Goal: Communication & Community: Answer question/provide support

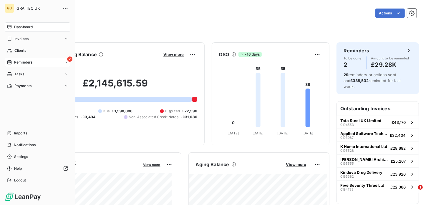
click at [26, 61] on span "Reminders" at bounding box center [23, 62] width 18 height 5
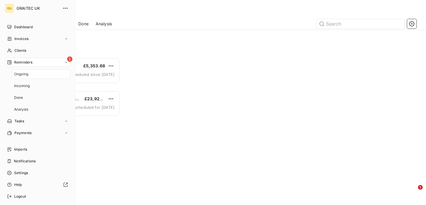
scroll to position [143, 87]
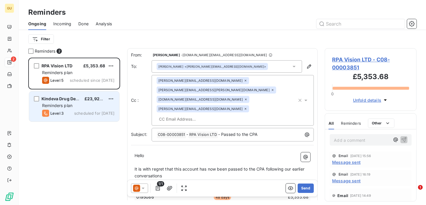
click at [69, 104] on span "Reminders plan" at bounding box center [57, 105] width 30 height 5
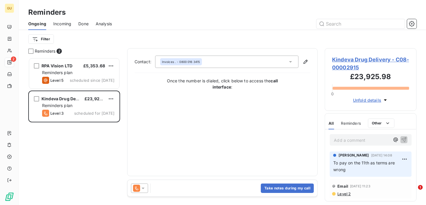
click at [355, 61] on span "Kindeva Drug Delivery - C08-00002915" at bounding box center [370, 64] width 77 height 16
click at [348, 60] on span "Kindeva Drug Delivery - C08-00002915" at bounding box center [370, 64] width 77 height 16
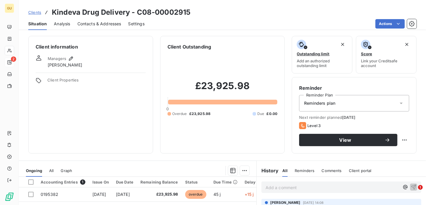
click at [102, 25] on span "Contacts & Addresses" at bounding box center [99, 24] width 44 height 6
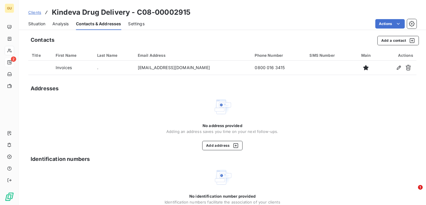
click at [43, 23] on span "Situation" at bounding box center [36, 24] width 17 height 6
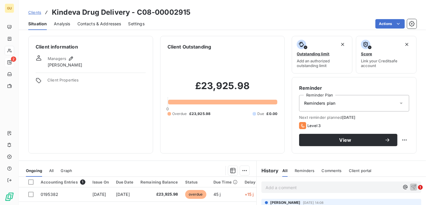
click at [96, 24] on span "Contacts & Addresses" at bounding box center [99, 24] width 44 height 6
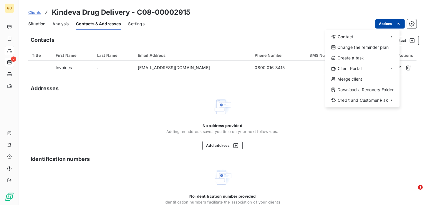
click at [388, 22] on html "GU 2 Clients Kindeva Drug Delivery - C08-00002915 Situation Analysis Contacts &…" at bounding box center [213, 102] width 426 height 205
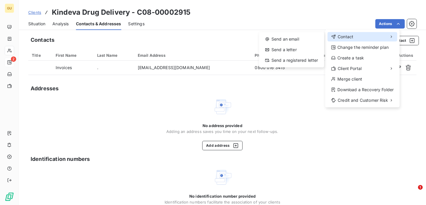
click at [348, 37] on span "Contact" at bounding box center [345, 37] width 16 height 6
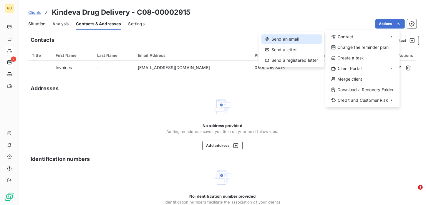
click at [277, 37] on div "Send an email" at bounding box center [291, 38] width 60 height 9
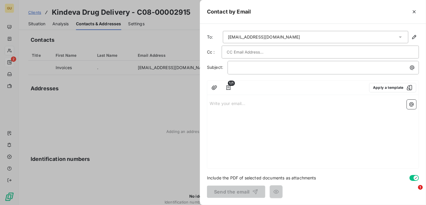
click at [251, 50] on input "text" at bounding box center [258, 52] width 63 height 9
drag, startPoint x: 284, startPoint y: 38, endPoint x: 214, endPoint y: 36, distance: 70.1
click at [214, 36] on div "To: [EMAIL_ADDRESS][DOMAIN_NAME]" at bounding box center [313, 37] width 212 height 12
click at [414, 10] on icon "button" at bounding box center [414, 12] width 6 height 6
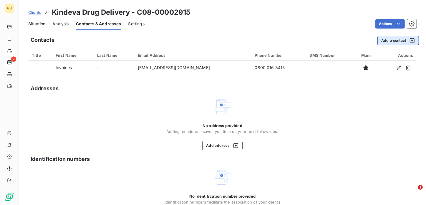
click at [386, 41] on button "Add a contact" at bounding box center [397, 40] width 41 height 9
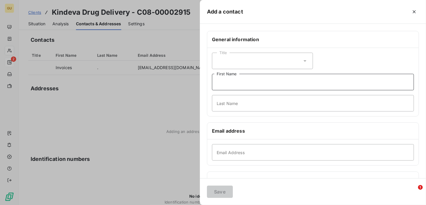
click at [229, 84] on input "First Name" at bounding box center [313, 82] width 202 height 16
type input "[PERSON_NAME]"
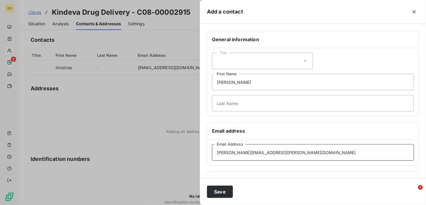
type input "[PERSON_NAME][EMAIL_ADDRESS][PERSON_NAME][DOMAIN_NAME]"
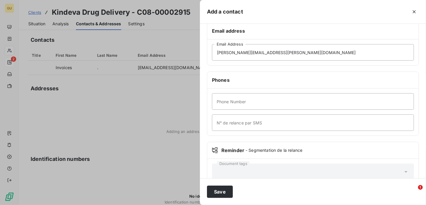
click at [283, 91] on div "Phone Number N° de relance par SMS" at bounding box center [312, 112] width 211 height 47
type input "02380868947"
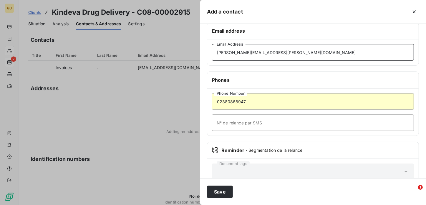
drag, startPoint x: 291, startPoint y: 54, endPoint x: 192, endPoint y: 44, distance: 99.6
click at [192, 205] on div "Add a contact General information Title [PERSON_NAME] First Name [PERSON_NAME] …" at bounding box center [213, 205] width 426 height 0
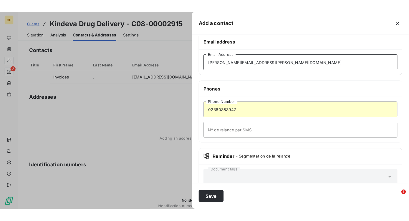
scroll to position [27, 0]
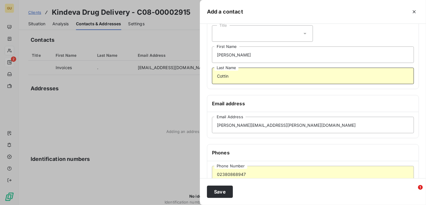
click at [235, 75] on input "Cottin" at bounding box center [313, 76] width 202 height 16
drag, startPoint x: 215, startPoint y: 75, endPoint x: 189, endPoint y: 75, distance: 26.2
click at [189, 205] on div "Add a contact General information Title [PERSON_NAME] First Name [PERSON_NAME] …" at bounding box center [213, 205] width 426 height 0
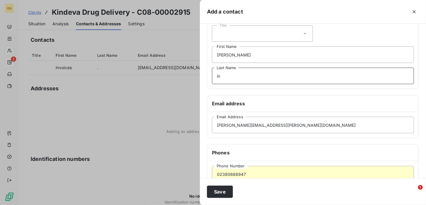
type input "n"
type input "Bainbridge"
click at [224, 192] on button "Save" at bounding box center [220, 192] width 26 height 12
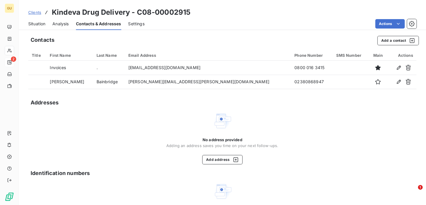
click at [34, 24] on span "Situation" at bounding box center [36, 24] width 17 height 6
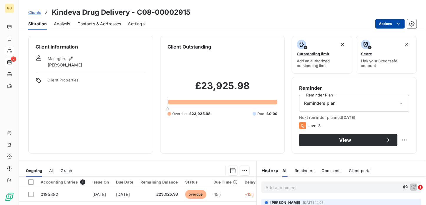
click at [382, 26] on html "GU 2 Clients Kindeva Drug Delivery - C08-00002915 Situation Analysis Contacts &…" at bounding box center [213, 102] width 426 height 205
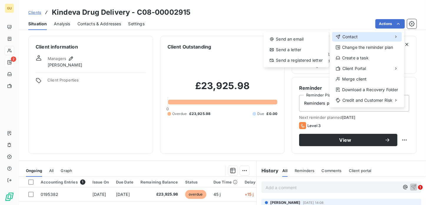
click at [356, 39] on span "Contact" at bounding box center [350, 37] width 16 height 6
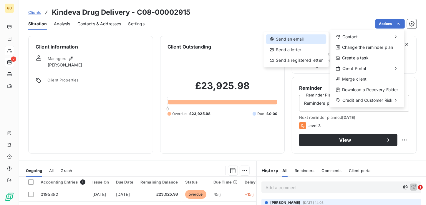
click at [292, 40] on div "Send an email" at bounding box center [296, 38] width 60 height 9
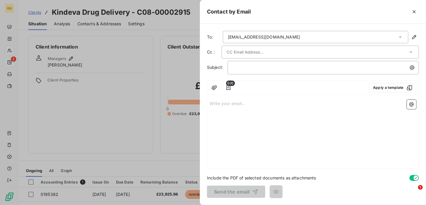
click at [266, 39] on div "[EMAIL_ADDRESS][DOMAIN_NAME]" at bounding box center [264, 37] width 72 height 6
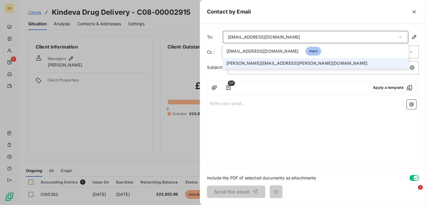
click at [252, 62] on span "[PERSON_NAME][EMAIL_ADDRESS][PERSON_NAME][DOMAIN_NAME]" at bounding box center [296, 63] width 141 height 6
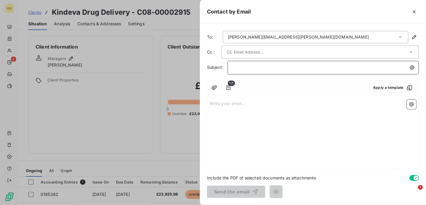
click at [261, 69] on p "﻿" at bounding box center [324, 67] width 184 height 7
click at [238, 104] on p "Write your email... ﻿" at bounding box center [312, 103] width 207 height 7
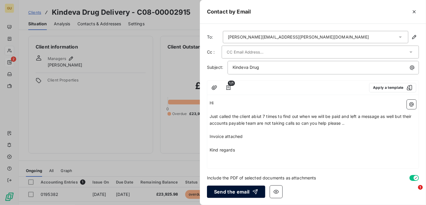
click at [237, 191] on button "Send the email" at bounding box center [236, 192] width 58 height 12
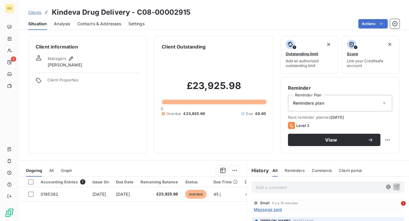
click at [263, 187] on p "Add a comment ﻿" at bounding box center [318, 187] width 127 height 7
click at [393, 187] on icon "button" at bounding box center [396, 187] width 6 height 6
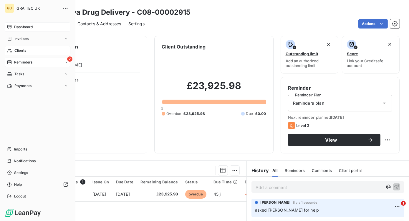
click at [10, 28] on icon at bounding box center [9, 27] width 5 height 5
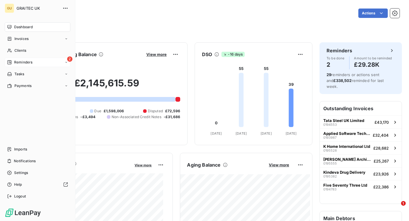
click at [13, 63] on div "Reminders" at bounding box center [19, 62] width 25 height 5
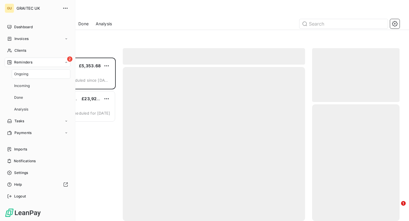
scroll to position [159, 83]
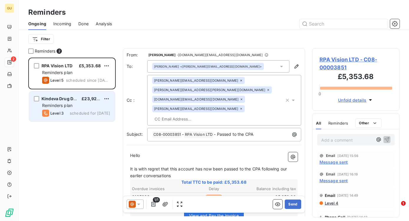
click at [71, 108] on div "Reminders plan" at bounding box center [76, 106] width 68 height 6
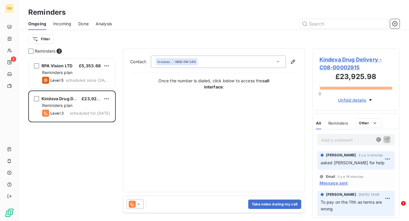
click at [65, 24] on span "Incoming" at bounding box center [62, 24] width 18 height 6
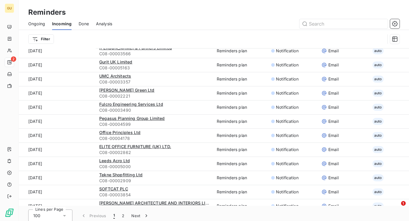
scroll to position [20, 0]
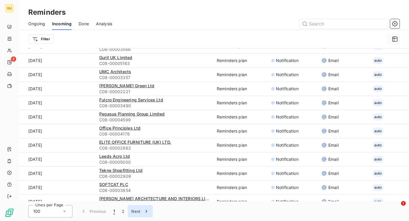
click at [144, 205] on icon "button" at bounding box center [146, 212] width 6 height 6
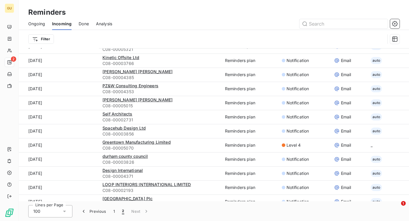
click at [38, 25] on span "Ongoing" at bounding box center [36, 24] width 17 height 6
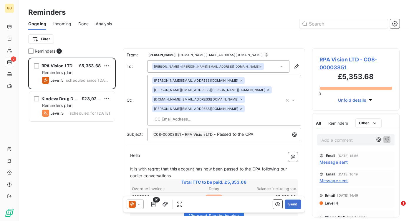
scroll to position [159, 83]
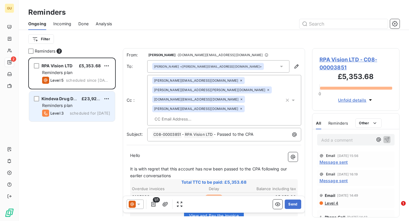
click at [80, 107] on div "Reminders plan" at bounding box center [76, 106] width 68 height 6
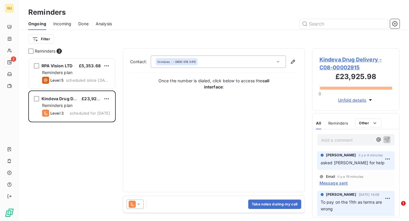
click at [326, 59] on span "Kindeva Drug Delivery - C08-00002915" at bounding box center [355, 64] width 73 height 16
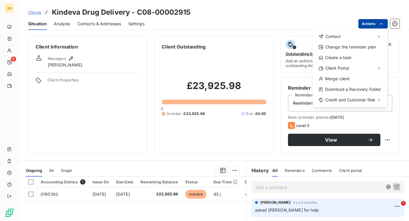
click at [371, 26] on html "GU 2 Clients Kindeva Drug Delivery - C08-00002915 Situation Analysis Contacts &…" at bounding box center [204, 110] width 409 height 221
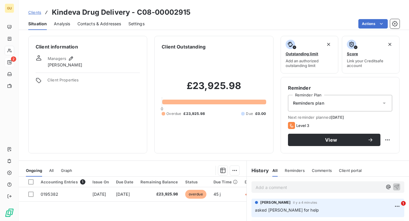
click at [104, 22] on html "GU 2 Clients Kindeva Drug Delivery - C08-00002915 Situation Analysis Contacts &…" at bounding box center [204, 110] width 409 height 221
click at [104, 22] on span "Contacts & Addresses" at bounding box center [99, 24] width 44 height 6
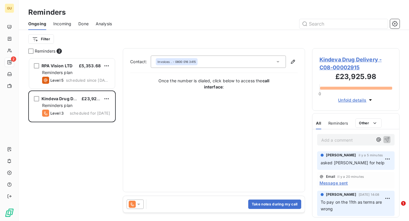
scroll to position [159, 83]
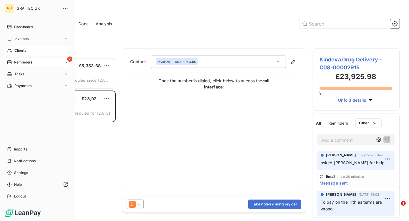
click at [13, 49] on div "Clients" at bounding box center [38, 50] width 66 height 9
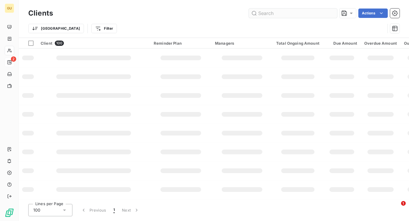
click at [264, 14] on input "text" at bounding box center [293, 13] width 88 height 9
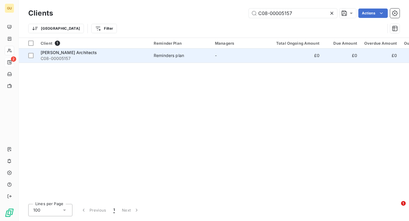
type input "C08-00005157"
click at [53, 60] on span "C08-00005157" at bounding box center [94, 59] width 106 height 6
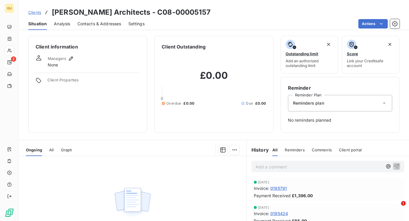
click at [48, 166] on div "No documents available" at bounding box center [132, 212] width 227 height 113
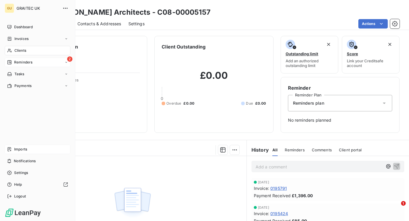
click at [14, 150] on span "Imports" at bounding box center [20, 149] width 13 height 5
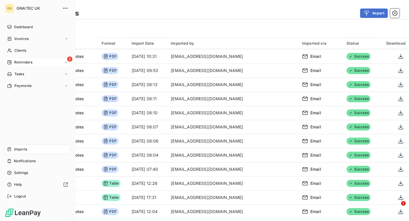
scroll to position [154, 0]
click at [26, 61] on span "Reminders" at bounding box center [23, 62] width 18 height 5
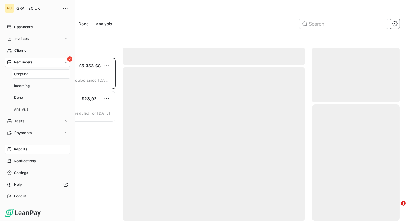
scroll to position [159, 83]
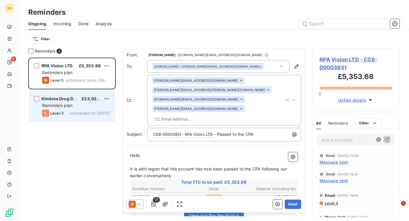
click at [65, 103] on span "Reminders plan" at bounding box center [57, 105] width 30 height 5
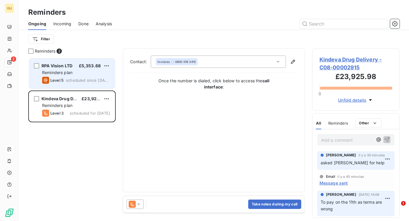
click at [85, 80] on span "scheduled since [DATE]" at bounding box center [88, 80] width 44 height 5
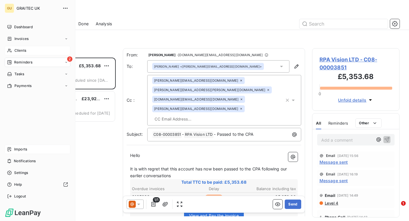
click at [21, 51] on span "Clients" at bounding box center [20, 50] width 12 height 5
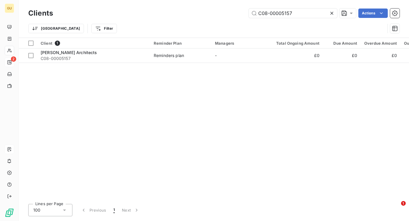
drag, startPoint x: 295, startPoint y: 14, endPoint x: 242, endPoint y: 14, distance: 53.8
click at [242, 14] on div "C08-00005157 Actions" at bounding box center [229, 13] width 339 height 9
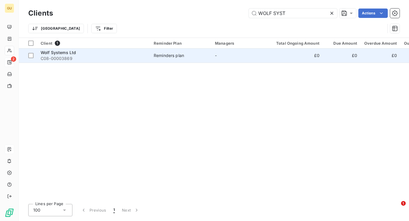
type input "WOLF SYST"
click at [65, 53] on span "Wolf Systems Ltd" at bounding box center [58, 52] width 35 height 5
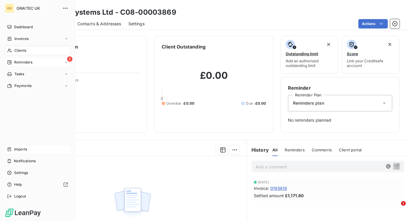
click at [18, 52] on span "Clients" at bounding box center [20, 50] width 12 height 5
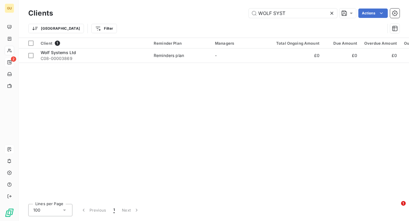
drag, startPoint x: 288, startPoint y: 11, endPoint x: 230, endPoint y: 9, distance: 58.3
click at [230, 9] on div "WOLF SYST Actions" at bounding box center [229, 13] width 339 height 9
type input "[PERSON_NAME]"
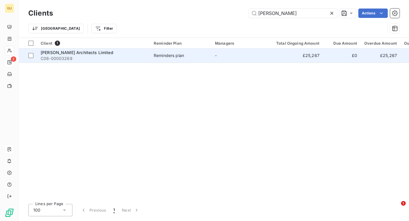
click at [79, 58] on span "C08-00003269" at bounding box center [94, 59] width 106 height 6
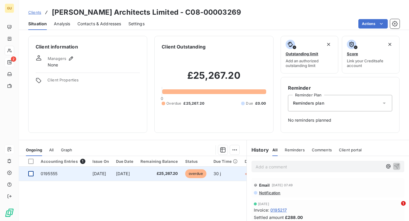
click at [31, 175] on div at bounding box center [30, 173] width 5 height 5
click at [51, 174] on span "0195555" at bounding box center [49, 173] width 17 height 5
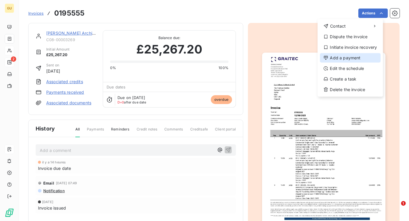
click at [351, 58] on div "Add a payment" at bounding box center [350, 57] width 61 height 9
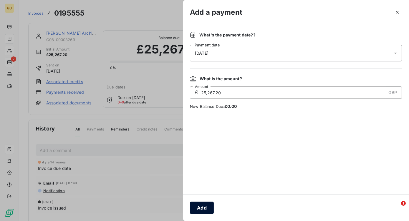
click at [199, 205] on button "Add" at bounding box center [202, 208] width 24 height 12
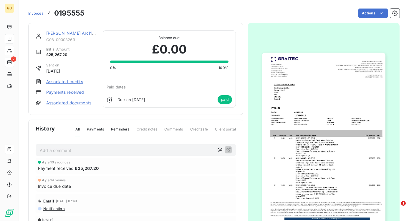
click at [328, 28] on div at bounding box center [323, 140] width 151 height 234
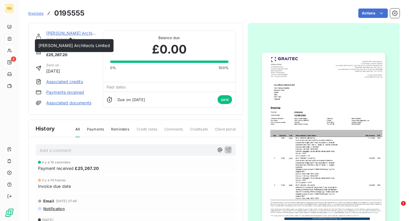
click at [69, 33] on link "[PERSON_NAME] Architects Limited" at bounding box center [81, 33] width 71 height 5
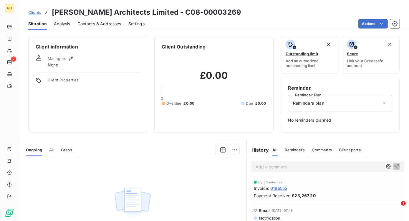
click at [261, 167] on p "Add a comment ﻿" at bounding box center [318, 166] width 127 height 7
click at [98, 25] on span "Contacts & Addresses" at bounding box center [99, 24] width 44 height 6
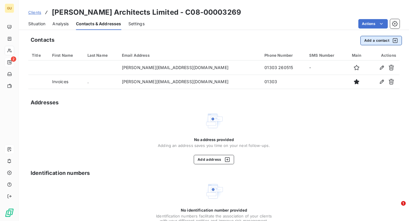
click at [367, 41] on button "Add a contact" at bounding box center [380, 40] width 41 height 9
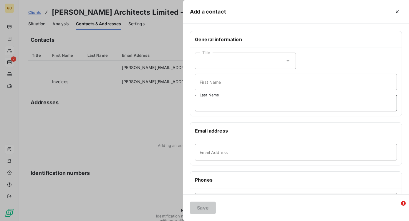
click at [207, 106] on input "Last Name" at bounding box center [296, 103] width 202 height 16
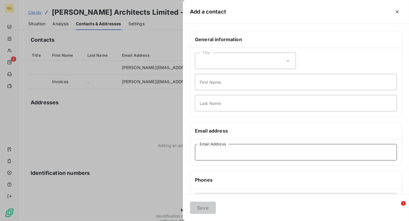
click at [207, 156] on input "Email Address" at bounding box center [296, 152] width 202 height 16
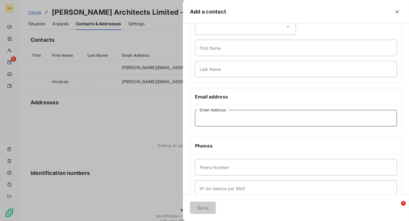
scroll to position [32, 0]
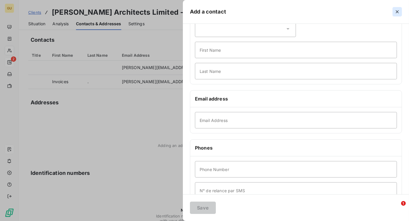
click at [397, 14] on icon "button" at bounding box center [397, 12] width 6 height 6
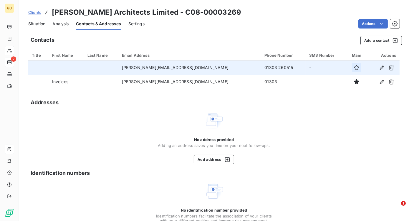
click at [353, 68] on icon "button" at bounding box center [356, 68] width 6 height 6
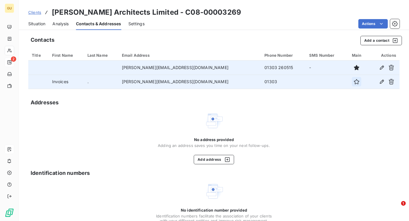
click at [354, 80] on icon "button" at bounding box center [356, 81] width 5 height 5
click at [58, 24] on span "Analysis" at bounding box center [60, 24] width 16 height 6
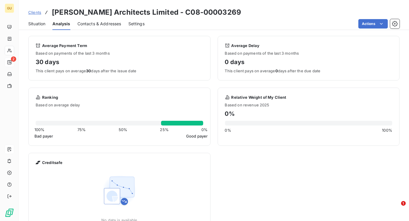
click at [40, 24] on span "Situation" at bounding box center [36, 24] width 17 height 6
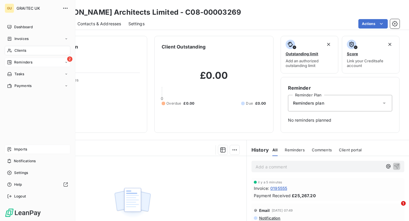
click at [15, 63] on span "Reminders" at bounding box center [23, 62] width 18 height 5
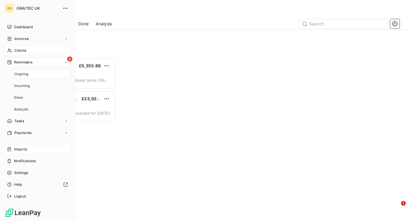
scroll to position [159, 83]
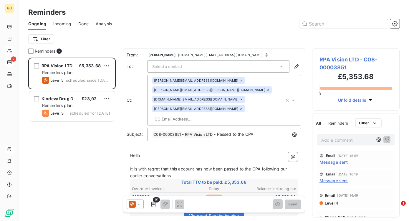
click at [61, 25] on span "Incoming" at bounding box center [62, 24] width 18 height 6
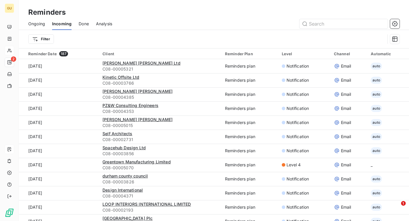
click at [36, 25] on span "Ongoing" at bounding box center [36, 24] width 17 height 6
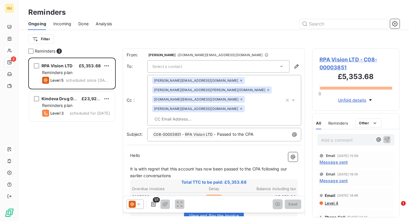
scroll to position [159, 83]
click at [46, 40] on html "GU 2 Reminders Ongoing Incoming Done Analysis Filter Reminders 2 RPA Vision LTD…" at bounding box center [204, 110] width 409 height 221
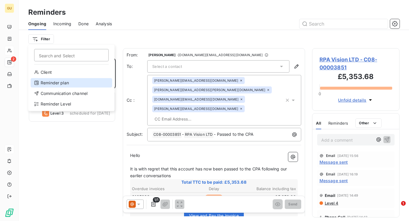
click at [49, 82] on div "Reminder plan" at bounding box center [71, 82] width 81 height 9
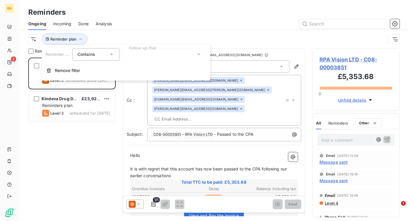
click at [156, 55] on div at bounding box center [164, 54] width 85 height 12
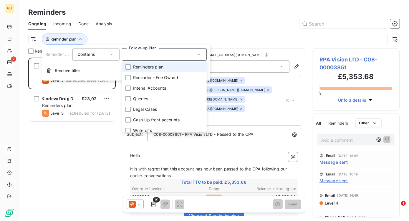
click at [156, 69] on span "Reminders plan" at bounding box center [148, 67] width 30 height 6
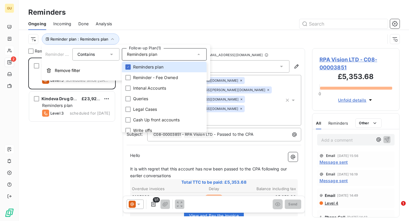
click at [182, 29] on div "Ongoing Incoming Done Analysis" at bounding box center [214, 24] width 390 height 12
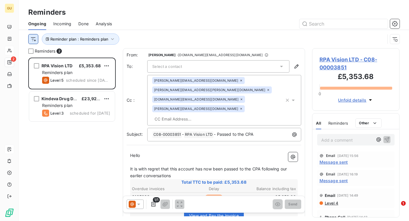
click at [31, 40] on html "GU 2 Reminders Ongoing Incoming Done Analysis Reminder plan : Reminders plan Re…" at bounding box center [204, 110] width 409 height 221
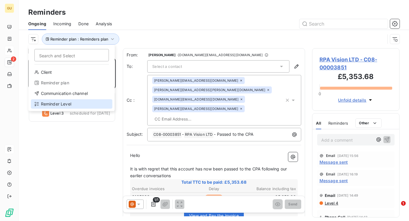
click at [59, 102] on div "Reminder Level" at bounding box center [71, 103] width 81 height 9
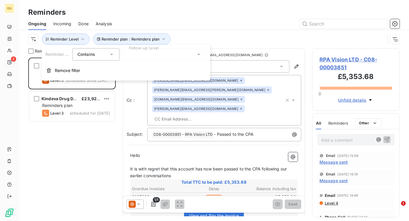
click at [169, 56] on div at bounding box center [164, 54] width 85 height 12
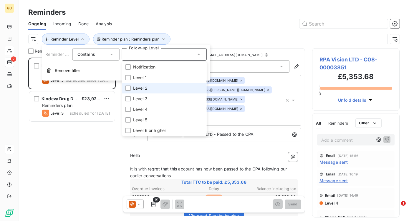
click at [147, 86] on span "Level 2" at bounding box center [140, 88] width 14 height 6
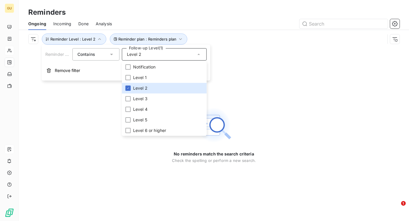
click at [265, 46] on div "Reminder plan : Reminders plan Reminder Level : Level 2" at bounding box center [213, 39] width 371 height 18
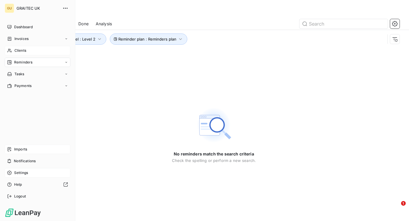
click at [21, 174] on span "Settings" at bounding box center [21, 172] width 14 height 5
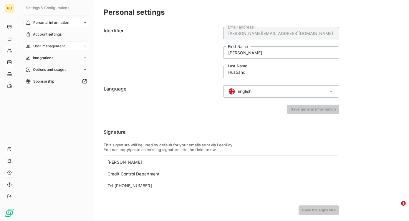
click at [50, 46] on span "User management" at bounding box center [48, 46] width 31 height 5
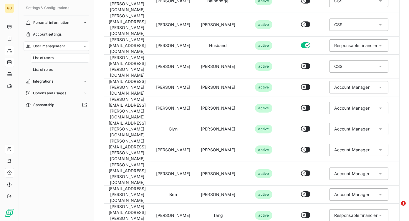
scroll to position [262, 0]
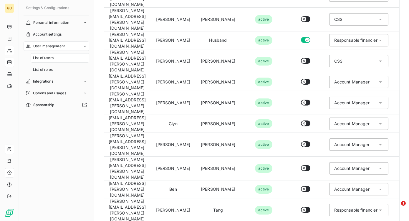
click at [59, 162] on div "Personal information Account settings User management List of users List of rol…" at bounding box center [57, 114] width 66 height 193
